Goal: Task Accomplishment & Management: Manage account settings

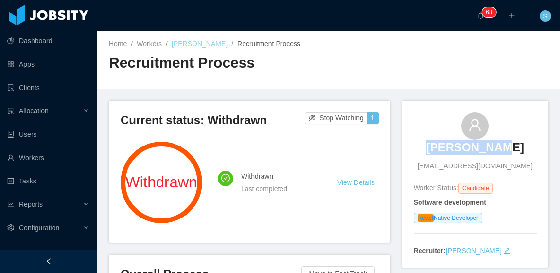
click at [195, 45] on link "Daniel Soto" at bounding box center [200, 44] width 56 height 8
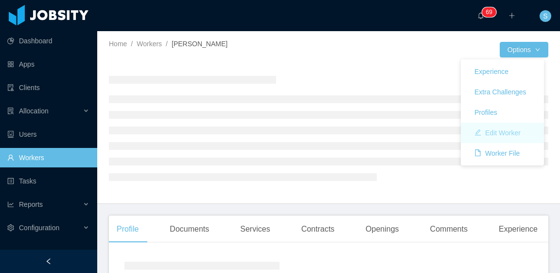
click at [509, 132] on button "Edit Worker" at bounding box center [498, 133] width 62 height 16
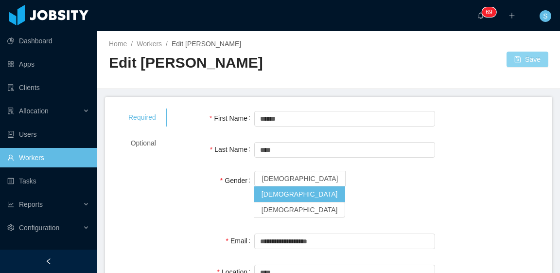
click at [521, 62] on button "Save" at bounding box center [528, 60] width 42 height 16
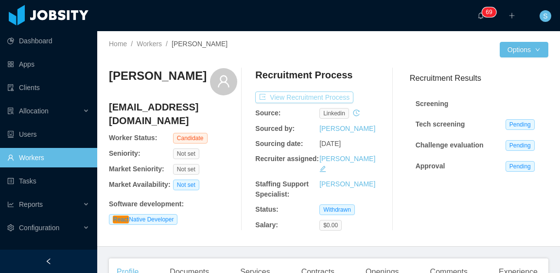
click at [327, 94] on button "View Recruitment Process" at bounding box center [304, 97] width 98 height 12
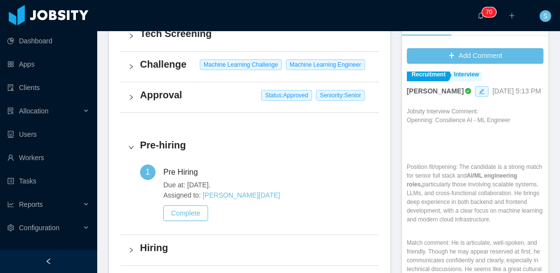
scroll to position [243, 0]
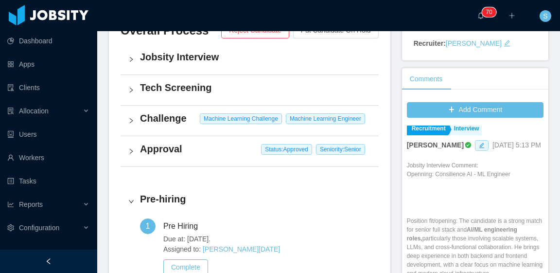
click at [223, 153] on h4 "Approval" at bounding box center [255, 149] width 231 height 14
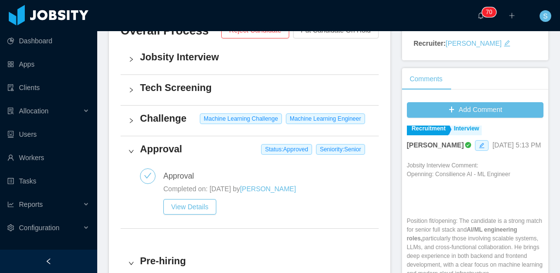
click at [178, 120] on h4 "Challenge" at bounding box center [255, 118] width 231 height 14
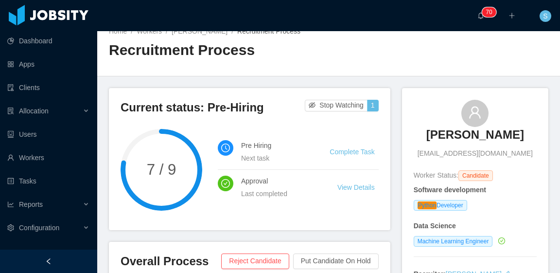
scroll to position [0, 0]
